Goal: Transaction & Acquisition: Purchase product/service

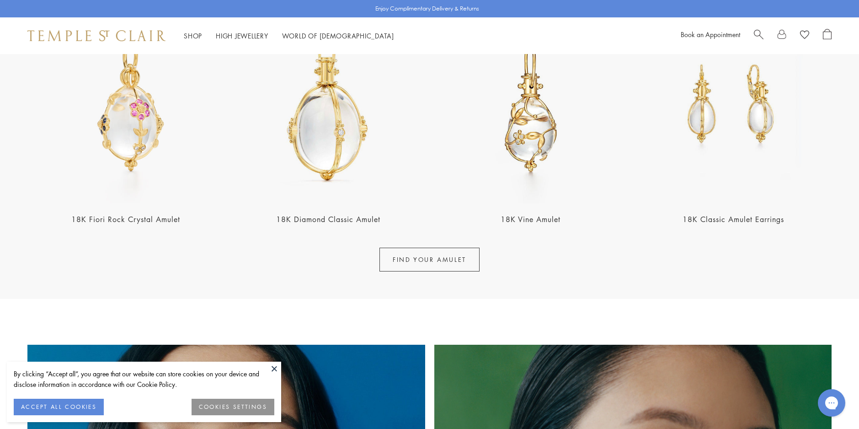
scroll to position [366, 0]
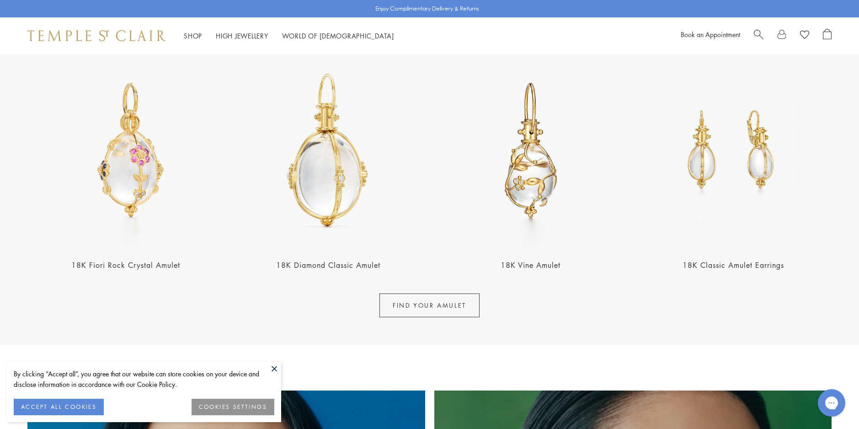
click at [439, 306] on link "FIND YOUR AMULET" at bounding box center [430, 305] width 100 height 24
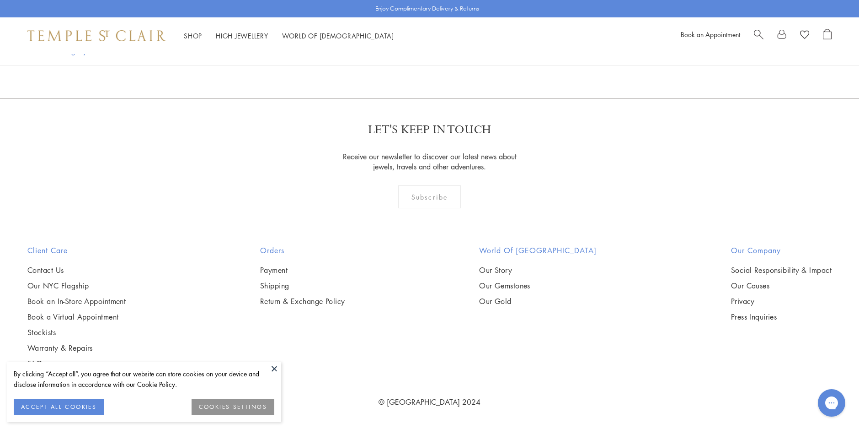
scroll to position [6174, 0]
click at [0, 0] on img at bounding box center [0, 0] width 0 height 0
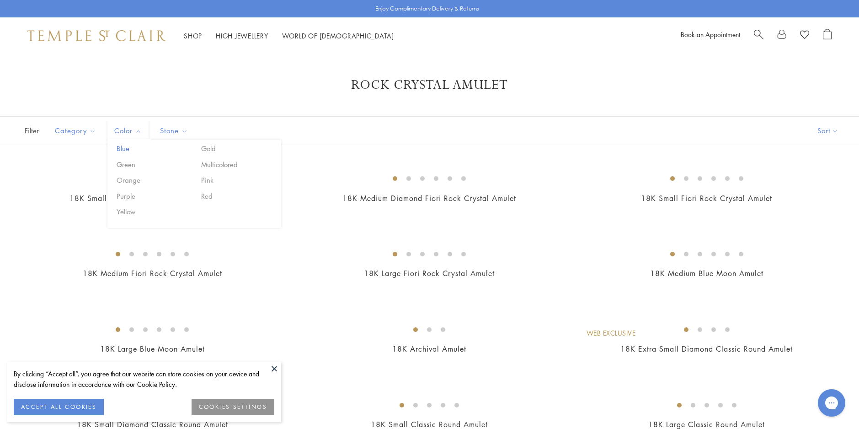
click at [122, 147] on button "Blue" at bounding box center [153, 148] width 78 height 11
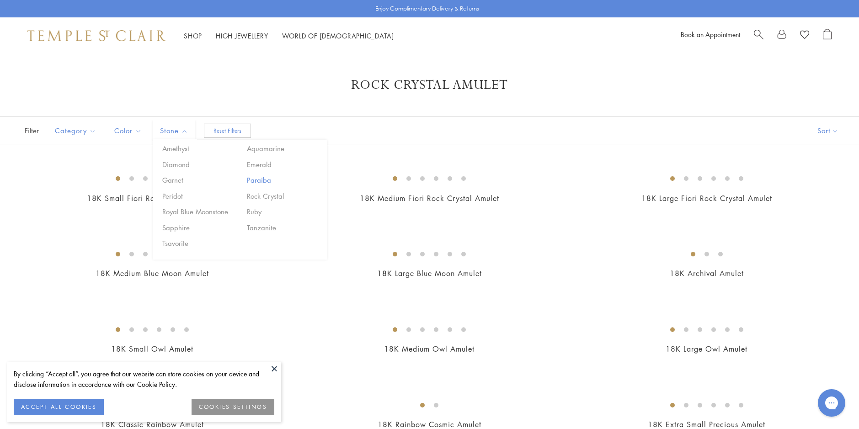
click at [263, 179] on button "Paraiba" at bounding box center [284, 180] width 78 height 11
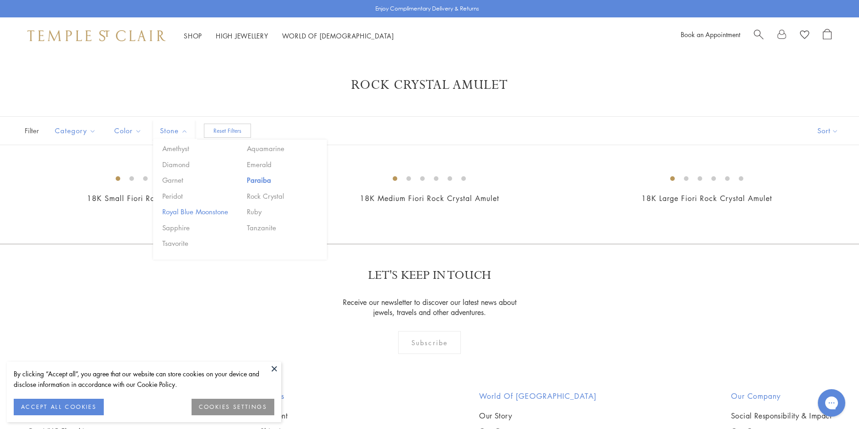
click at [205, 210] on button "Royal Blue Moonstone" at bounding box center [199, 211] width 78 height 11
